Goal: Register for event/course

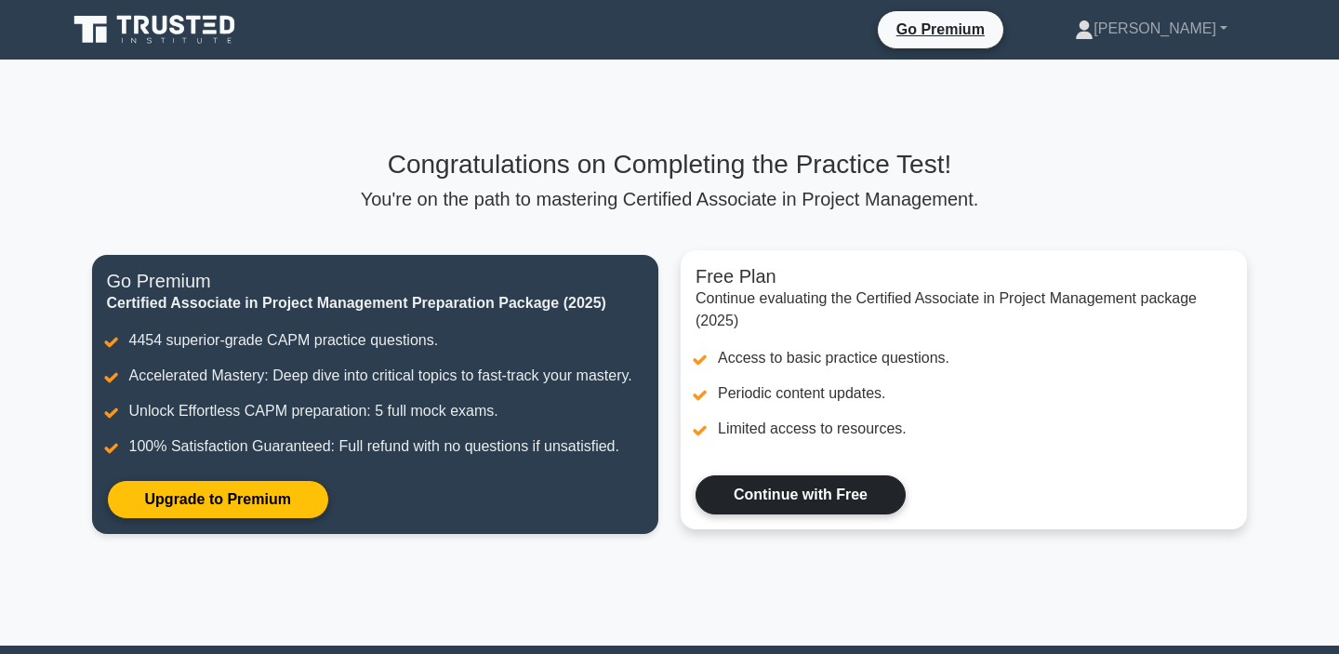
click at [766, 510] on link "Continue with Free" at bounding box center [801, 494] width 210 height 39
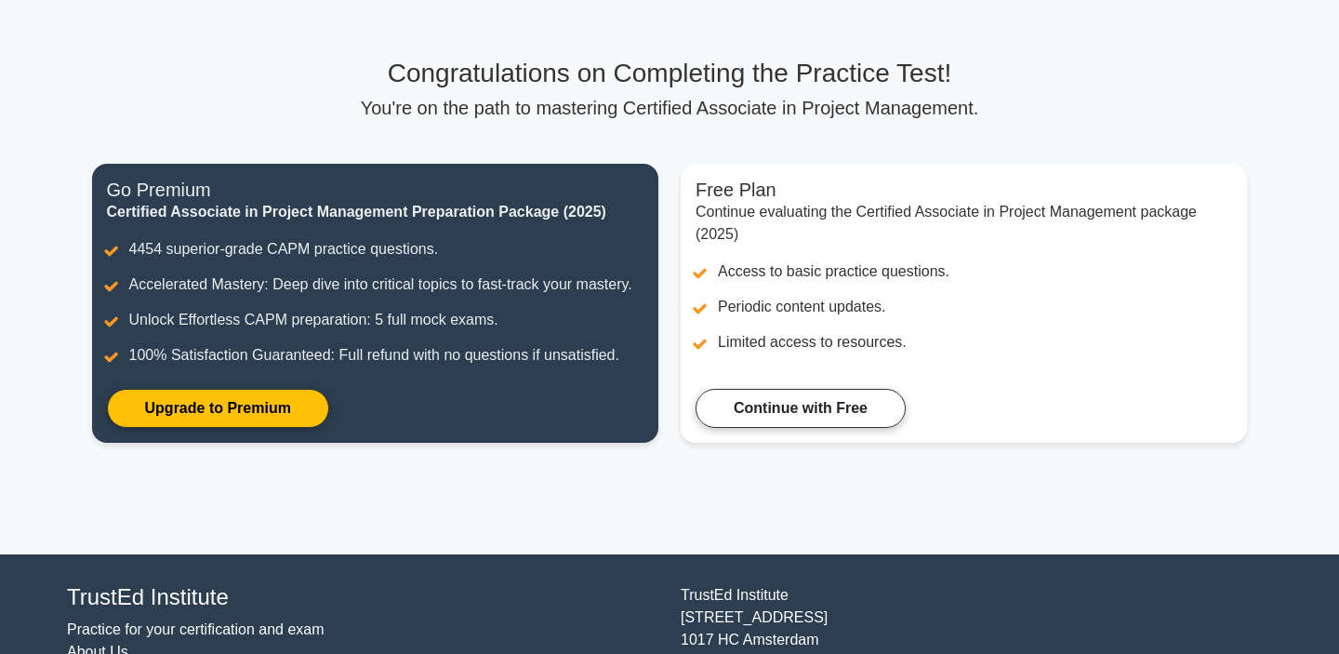
scroll to position [143, 0]
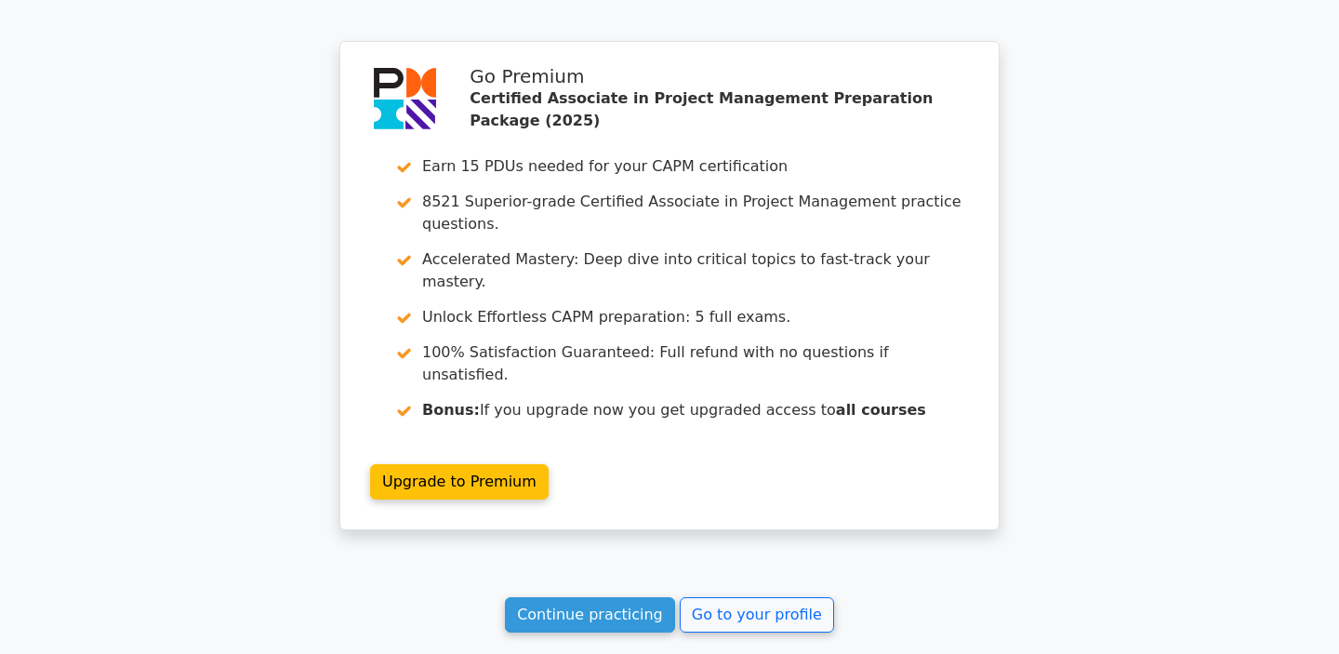
scroll to position [3344, 0]
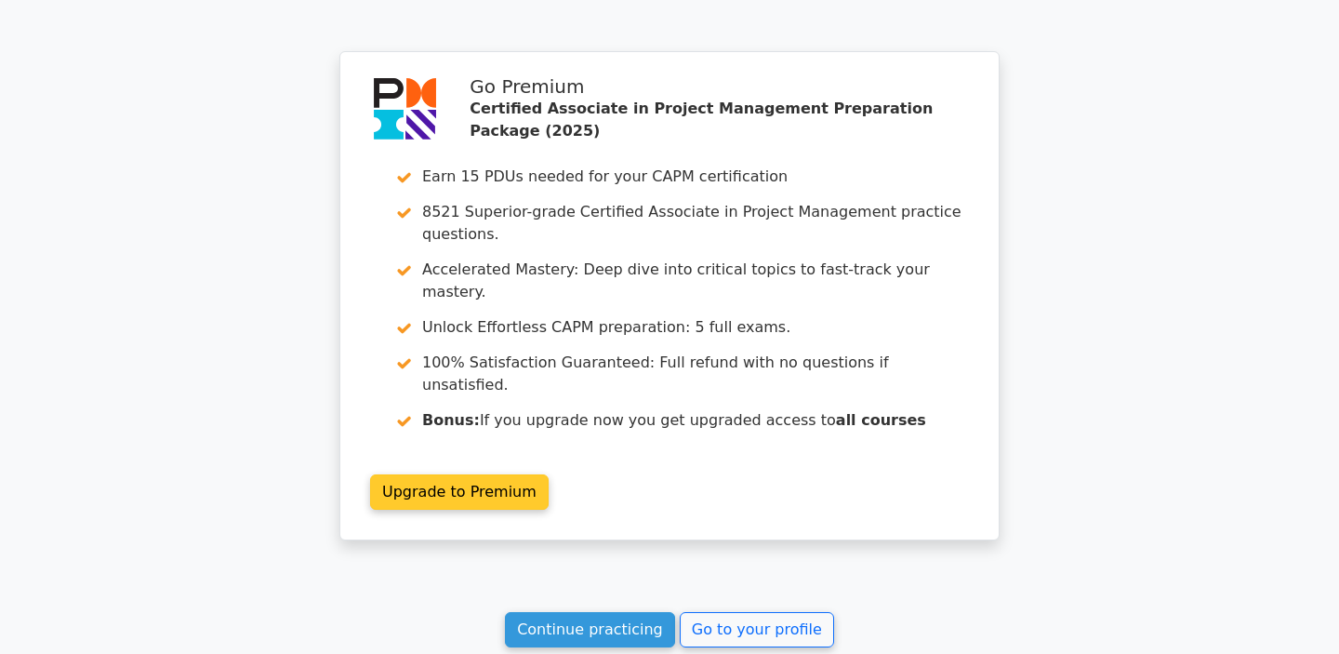
click at [490, 474] on link "Upgrade to Premium" at bounding box center [459, 491] width 179 height 35
